Goal: Transaction & Acquisition: Book appointment/travel/reservation

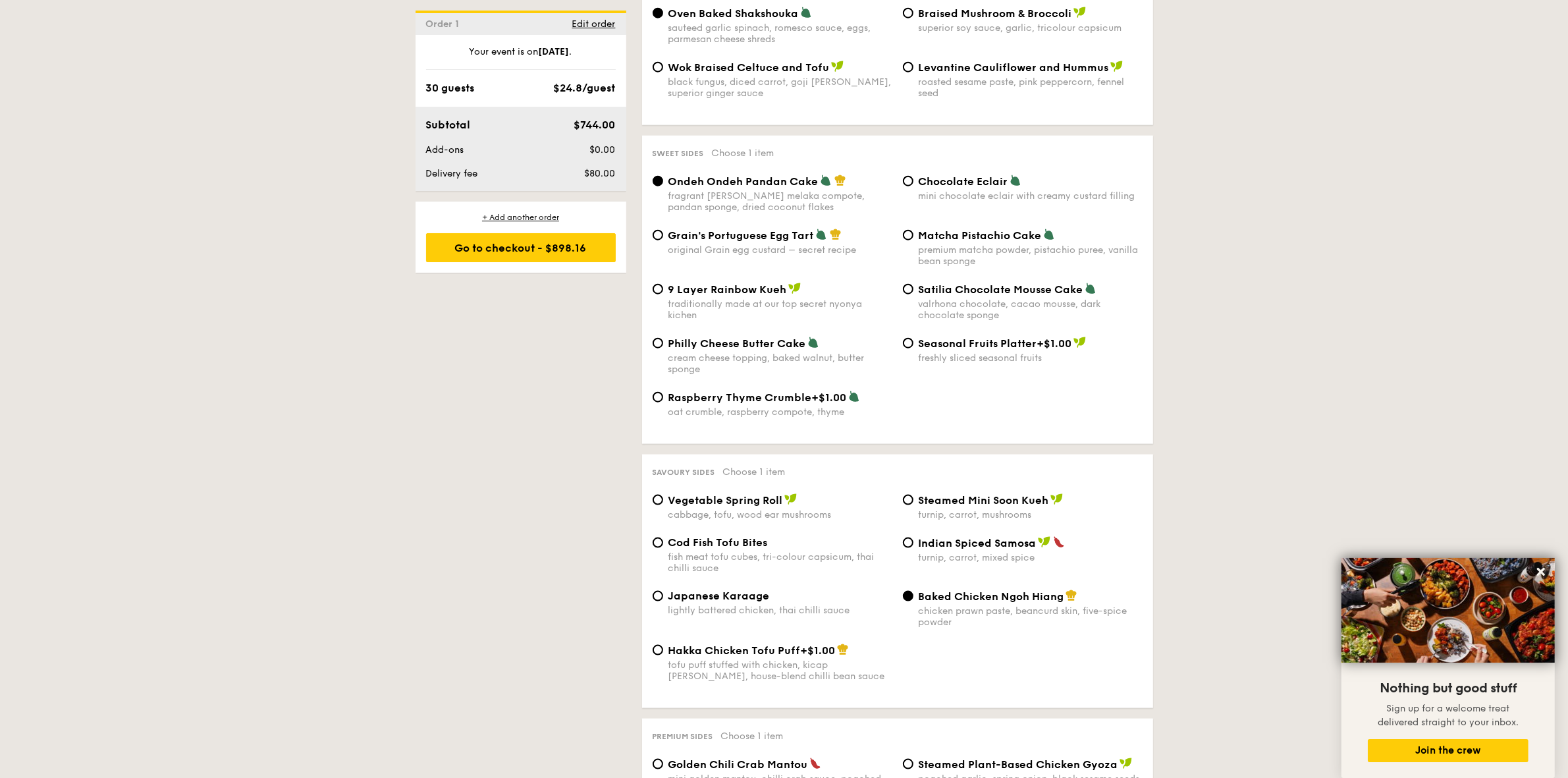
click at [407, 271] on div "1 - Select menu 2 - Select items 3 - Check out Order 1 [DATE] 30 guests Classic…" at bounding box center [784, 37] width 759 height 3234
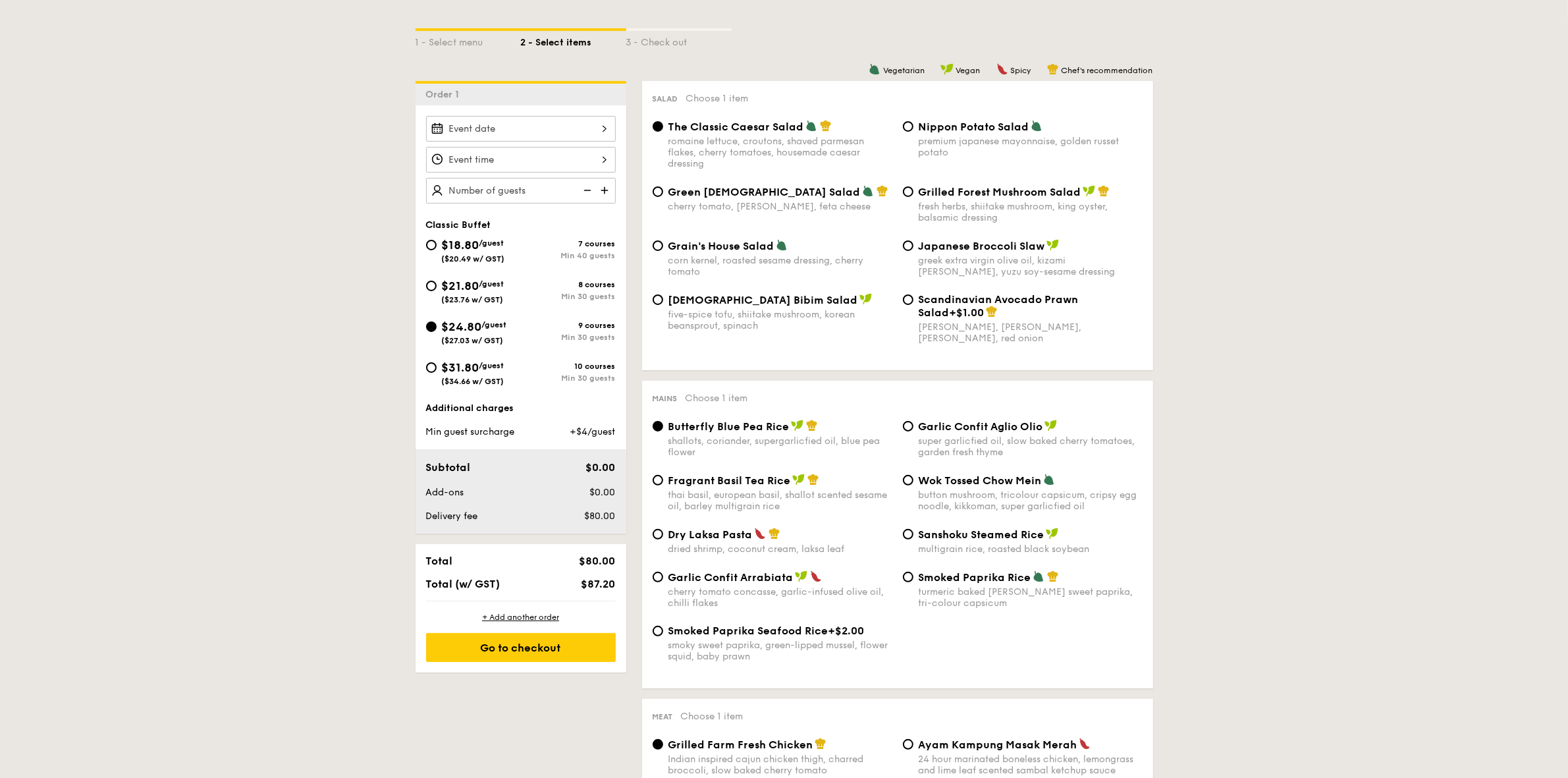
scroll to position [329, 0]
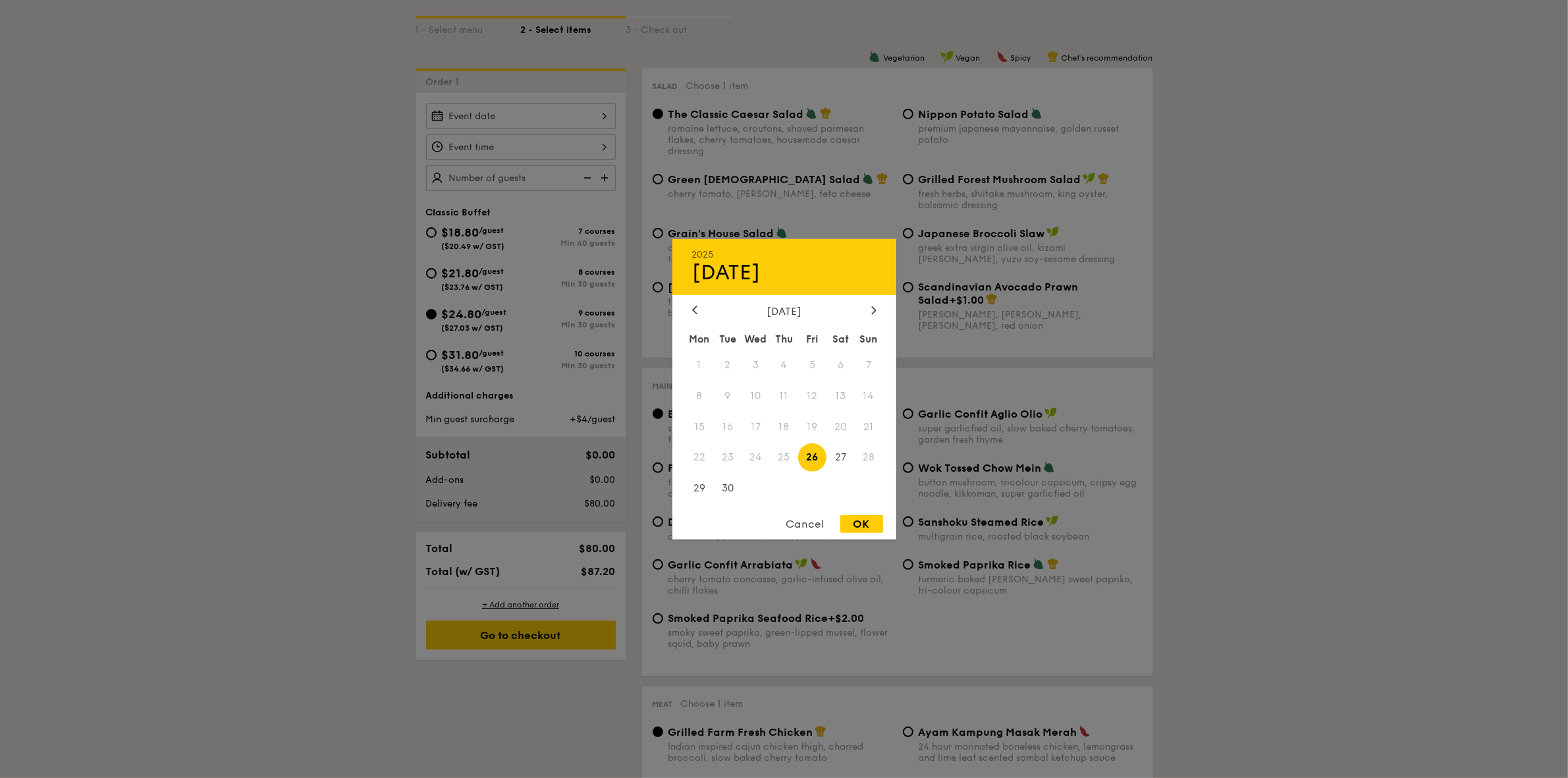
click at [530, 124] on div "2025 Sep [DATE] Tue Wed Thu Fri Sat Sun 1 2 3 4 5 6 7 8 9 10 11 12 13 14 15 16 …" at bounding box center [520, 116] width 190 height 26
click at [870, 310] on div at bounding box center [874, 310] width 12 height 13
click at [771, 491] on span "27" at bounding box center [784, 488] width 28 height 28
click at [866, 519] on div "OK" at bounding box center [862, 524] width 43 height 18
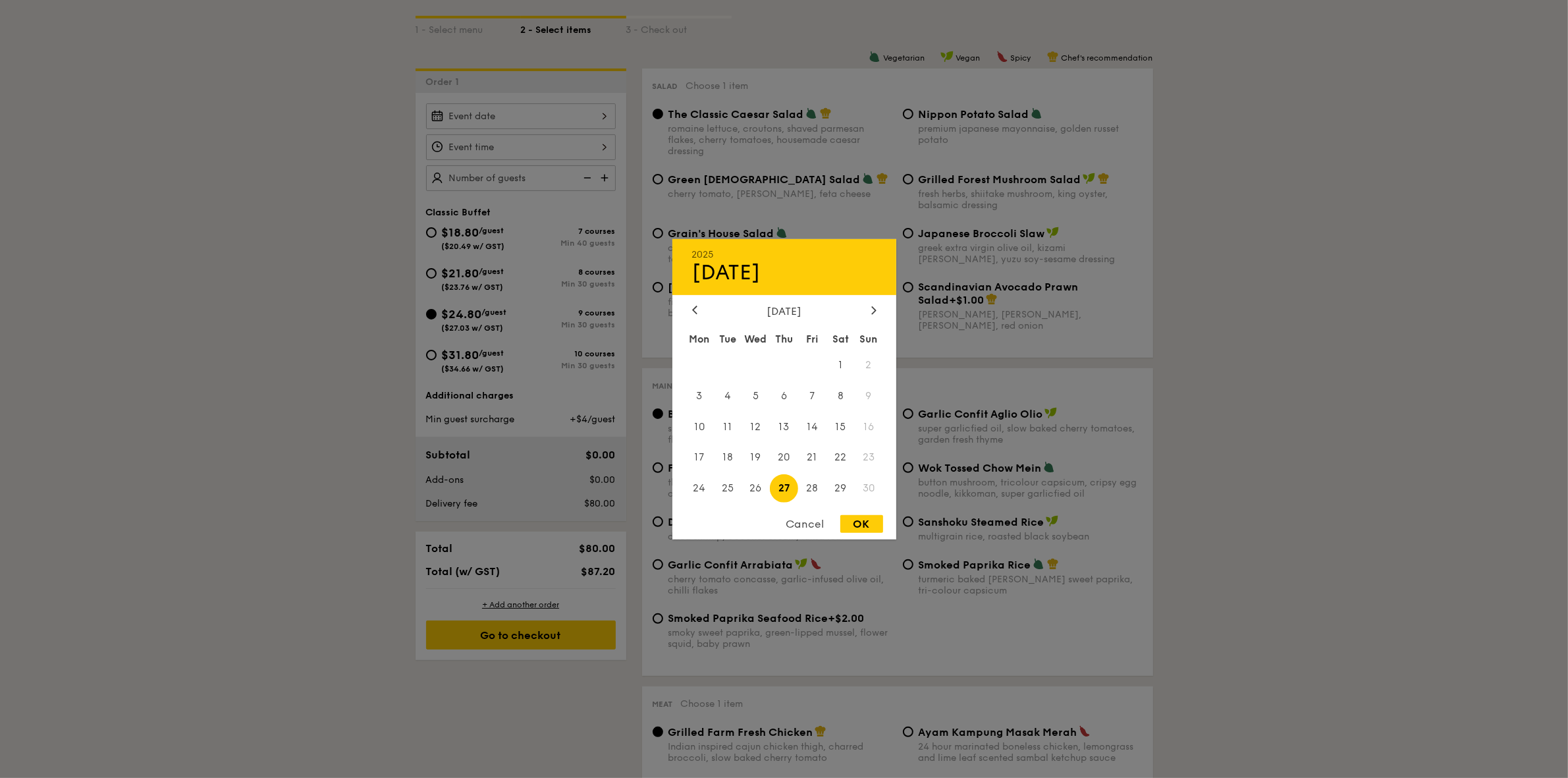
type input "[DATE]"
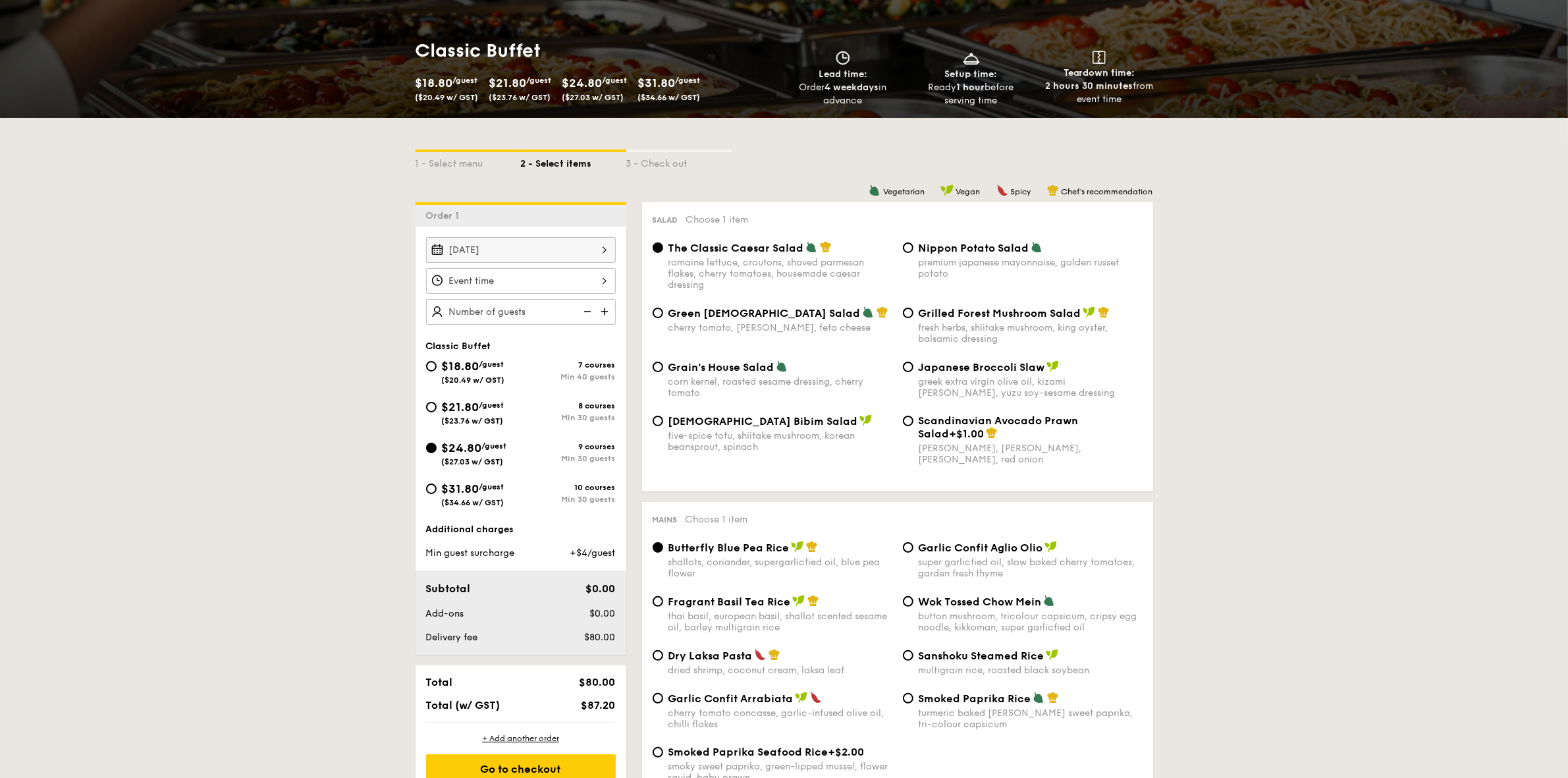
scroll to position [0, 0]
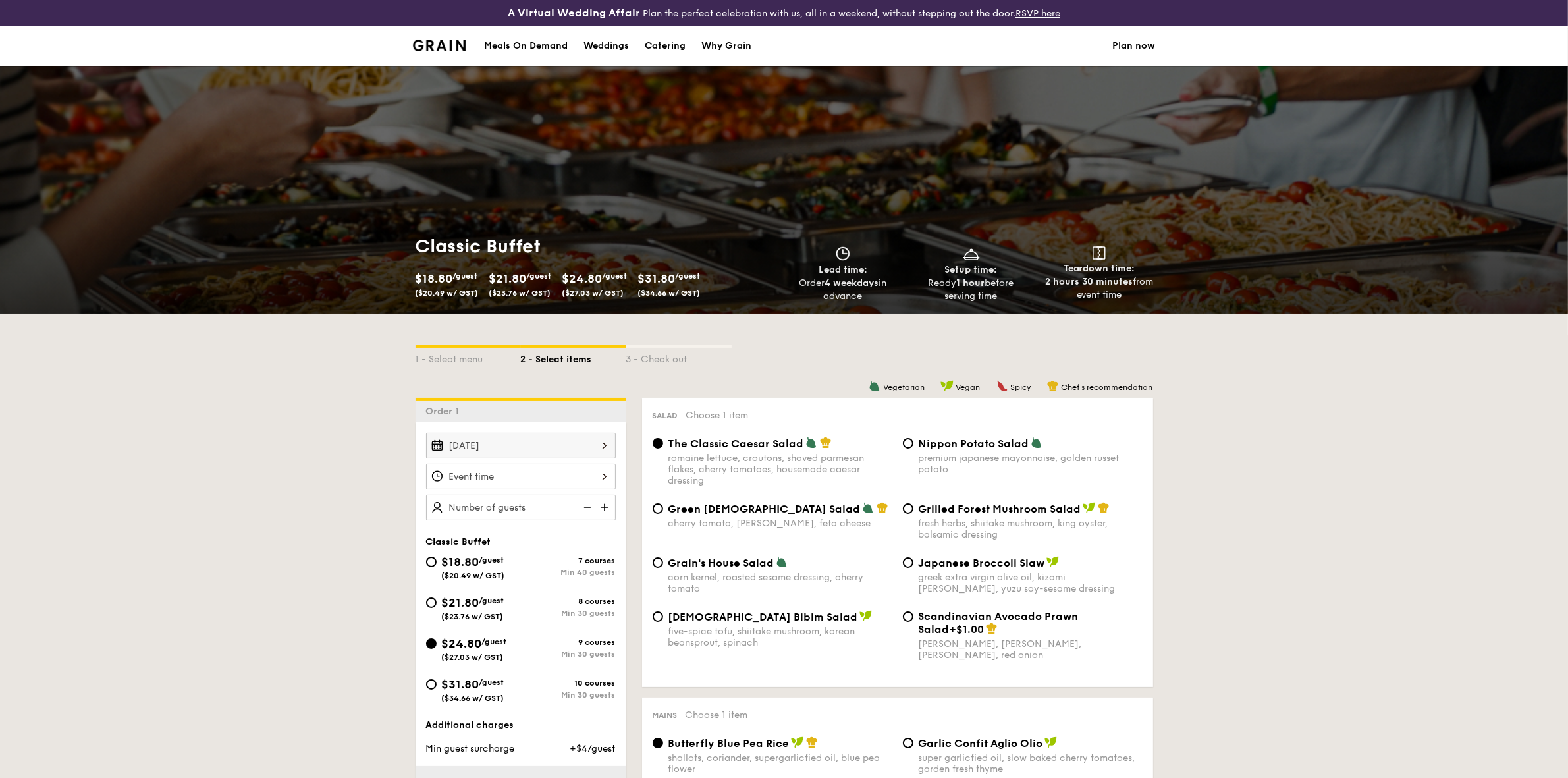
click at [570, 470] on div at bounding box center [520, 476] width 190 height 26
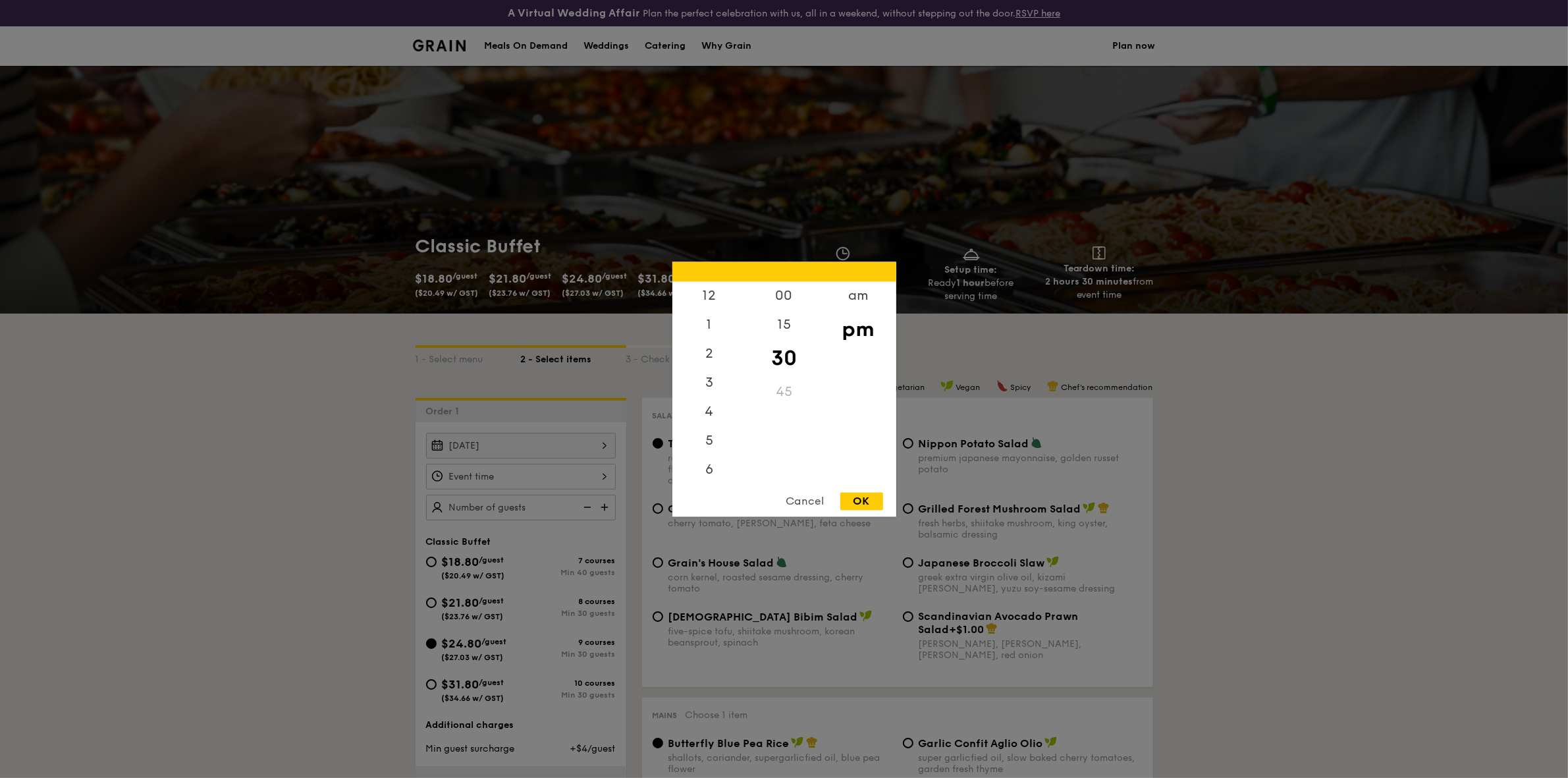
scroll to position [57, 0]
click at [794, 300] on div "00" at bounding box center [784, 300] width 74 height 38
click at [861, 500] on div "OK" at bounding box center [862, 501] width 43 height 18
type input "7:00PM"
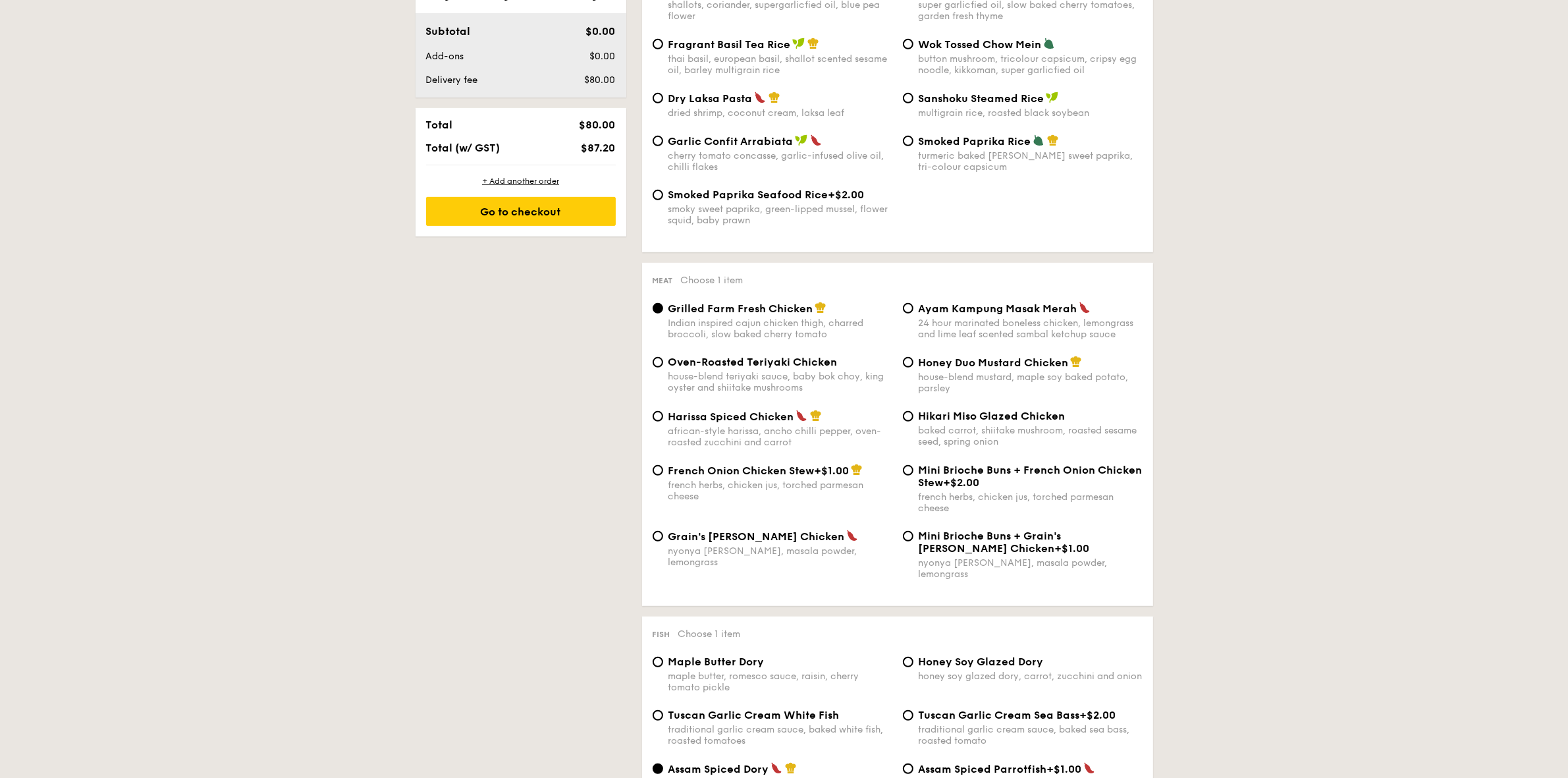
scroll to position [659, 0]
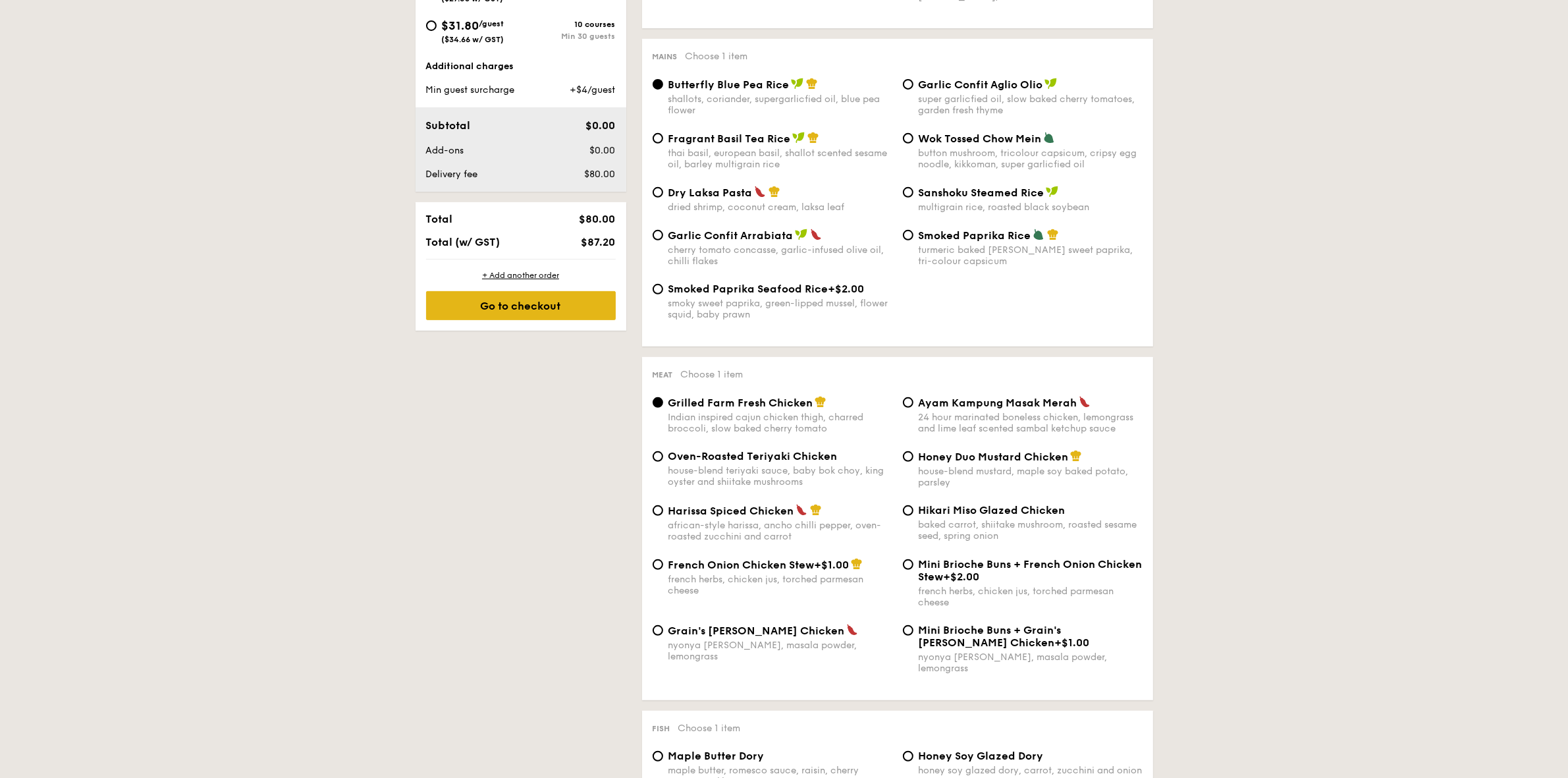
type input "30 guests"
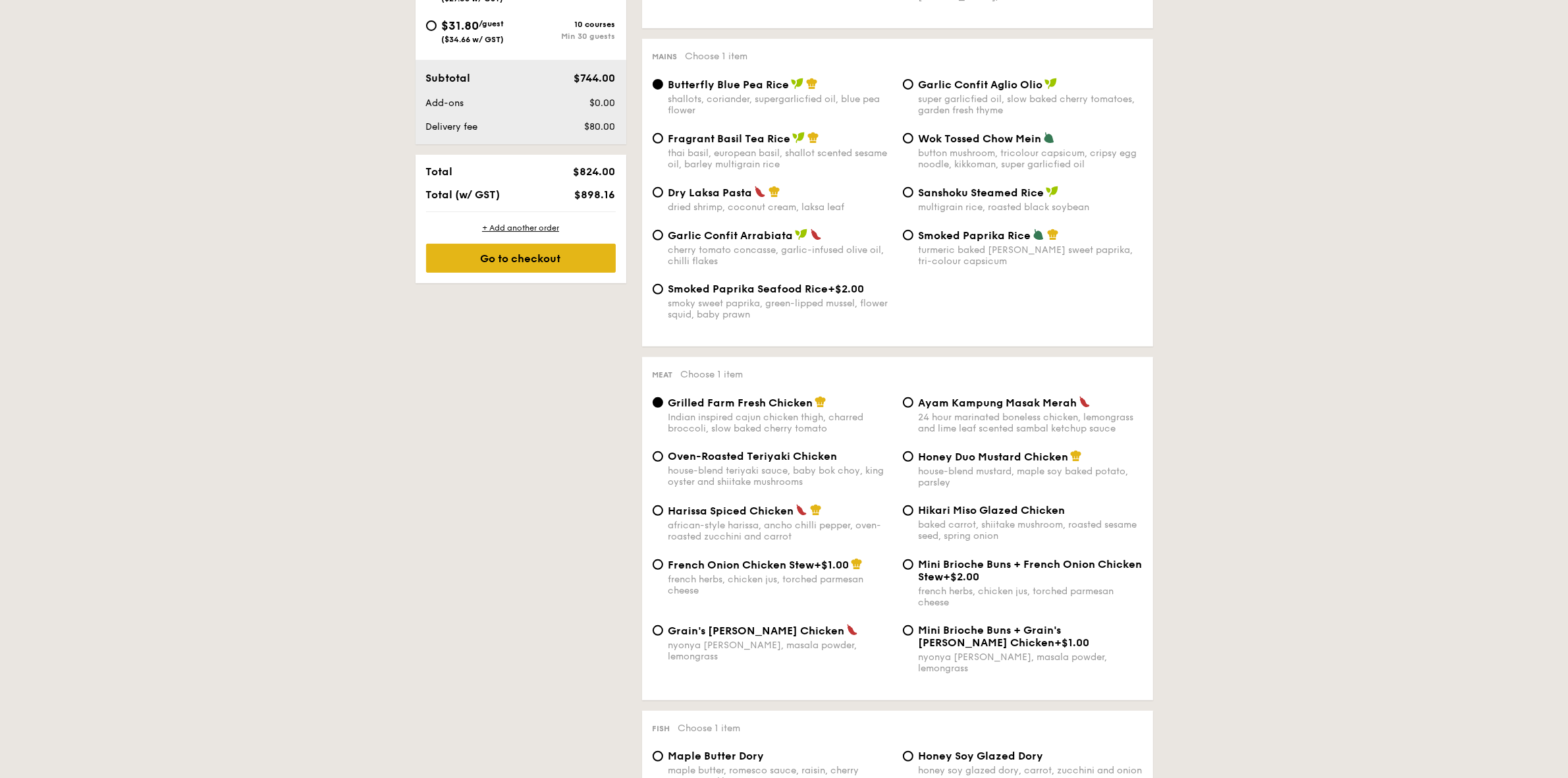
click at [506, 269] on div "Go to checkout" at bounding box center [520, 258] width 190 height 29
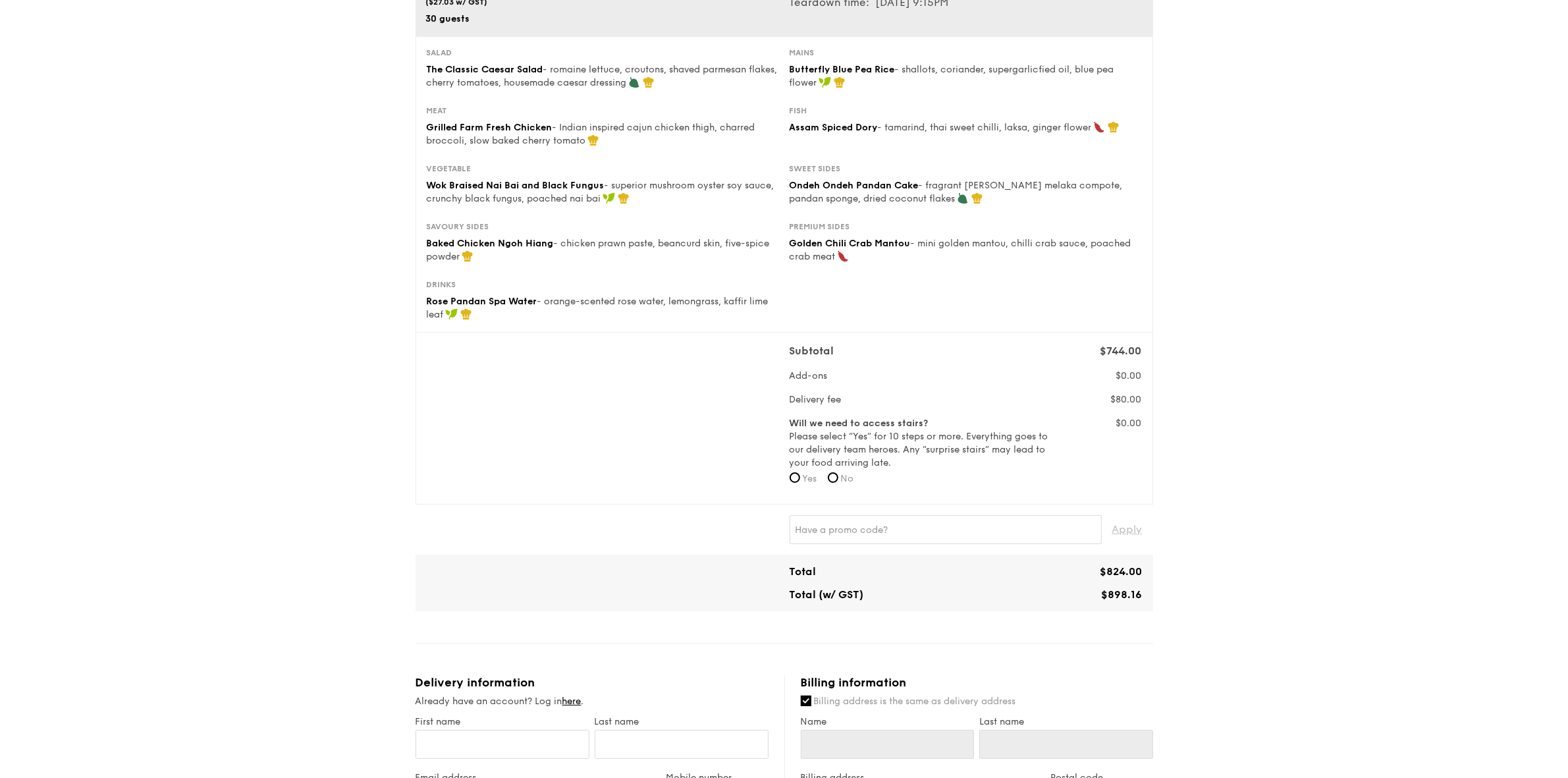
scroll to position [83, 0]
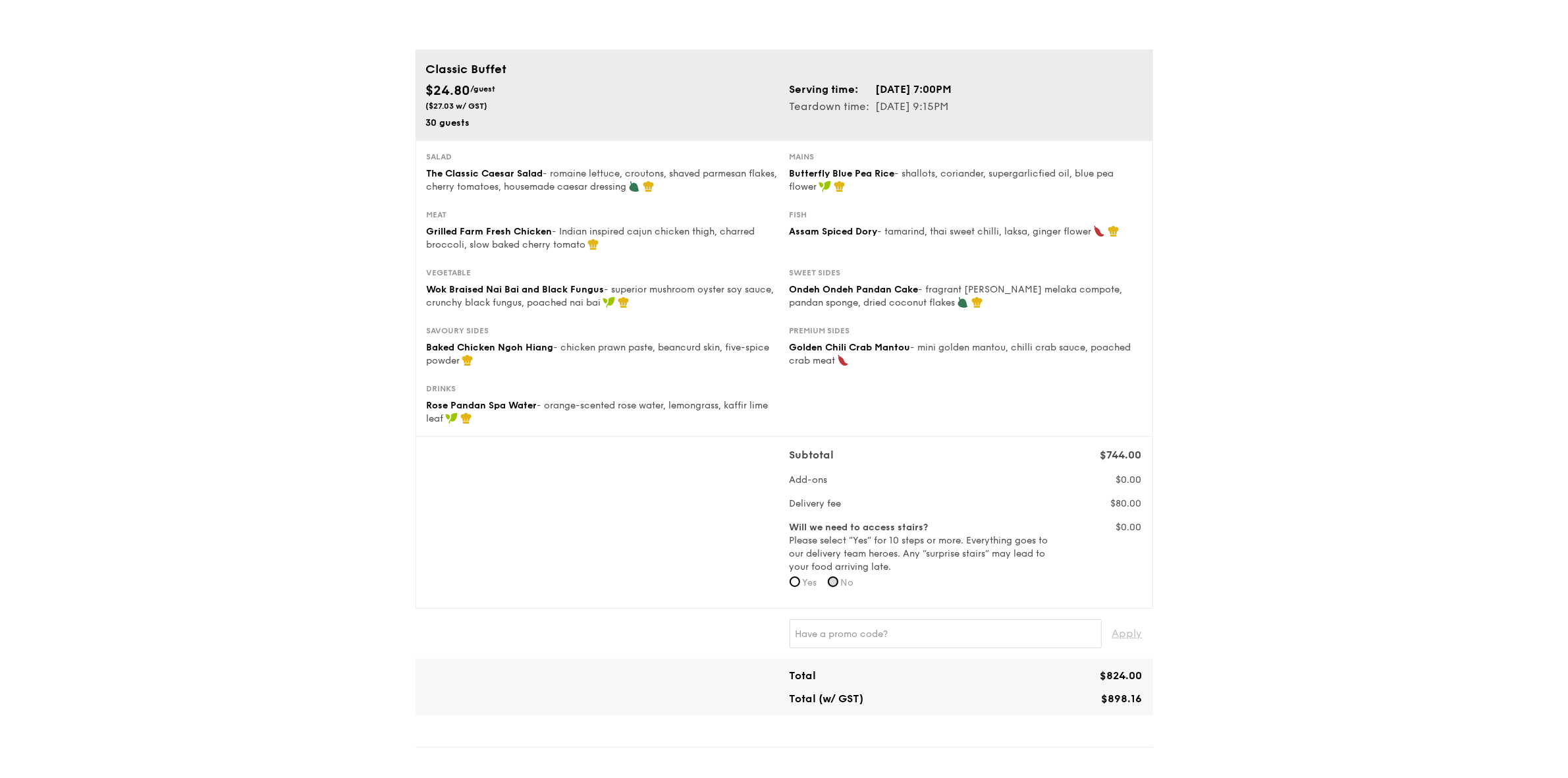
click at [838, 585] on input "No" at bounding box center [833, 581] width 10 height 10
radio input "true"
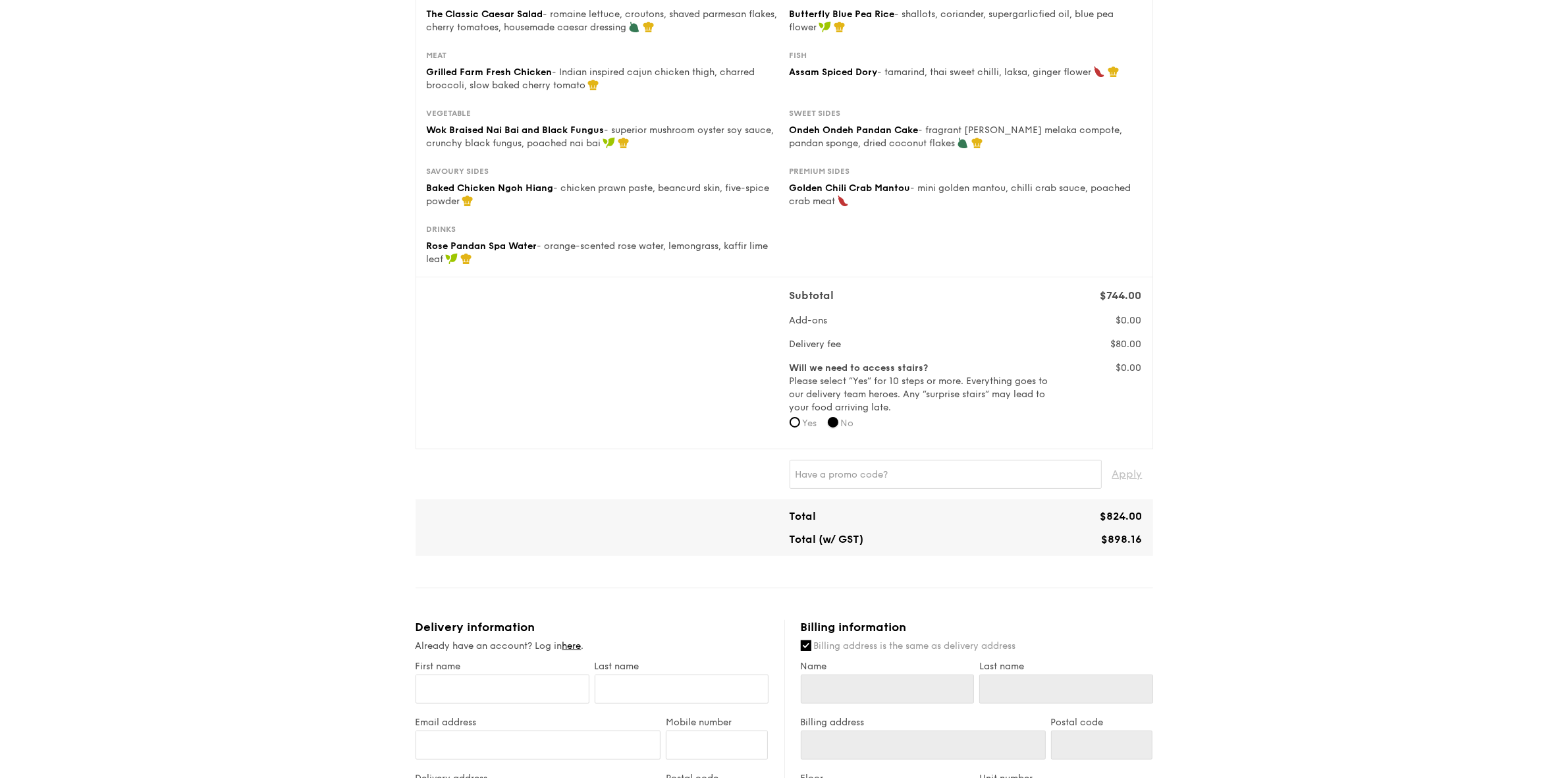
scroll to position [247, 0]
